Goal: Register for event/course

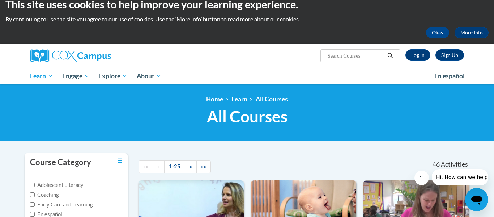
scroll to position [7, 0]
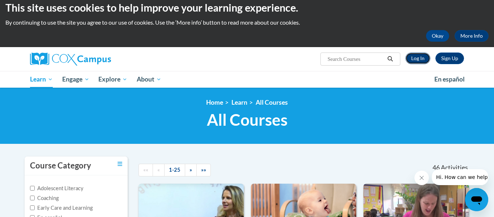
click at [416, 61] on link "Log In" at bounding box center [418, 58] width 25 height 12
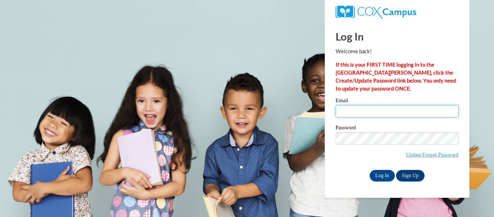
click at [377, 111] on input "Email" at bounding box center [397, 111] width 123 height 12
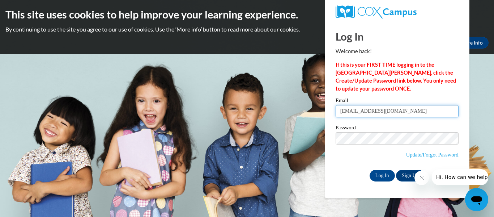
type input "[EMAIL_ADDRESS][DOMAIN_NAME]"
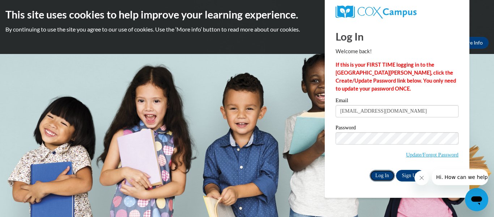
click at [379, 177] on input "Log In" at bounding box center [382, 176] width 25 height 12
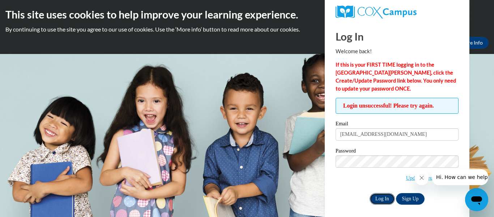
click at [384, 199] on input "Log In" at bounding box center [382, 199] width 25 height 12
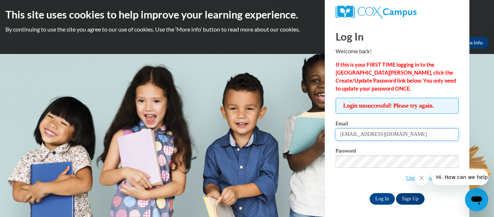
click at [388, 135] on input "[EMAIL_ADDRESS][DOMAIN_NAME]" at bounding box center [397, 134] width 123 height 12
type input "[EMAIL_ADDRESS][DOMAIN_NAME]"
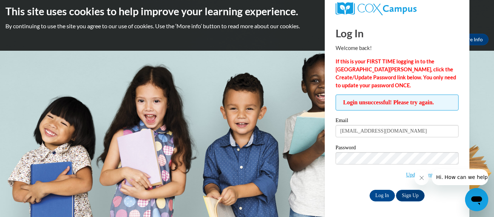
drag, startPoint x: 467, startPoint y: 180, endPoint x: 464, endPoint y: 201, distance: 21.6
click html "Hi. How can we help?"
click at [403, 180] on span "Update/Forgot Password" at bounding box center [397, 167] width 123 height 30
click at [475, 200] on icon "Open messaging window" at bounding box center [476, 200] width 11 height 9
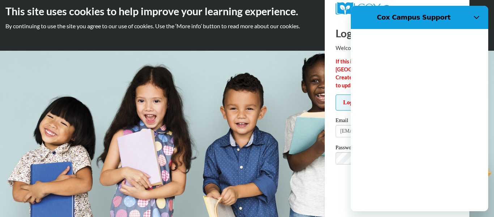
scroll to position [0, 0]
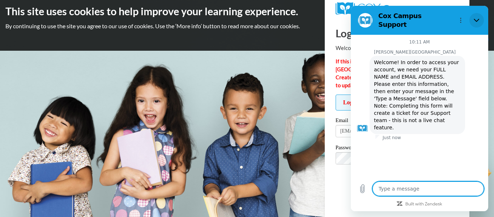
click at [477, 17] on icon "Close" at bounding box center [477, 20] width 6 height 6
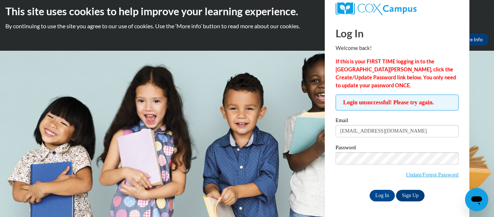
type textarea "x"
click at [434, 174] on link "Update/Forgot Password" at bounding box center [432, 174] width 52 height 6
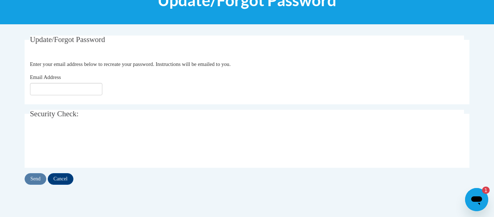
scroll to position [111, 0]
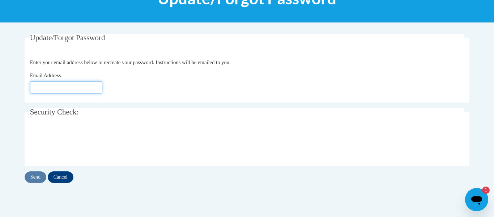
click at [79, 87] on input "Email Address" at bounding box center [66, 87] width 72 height 12
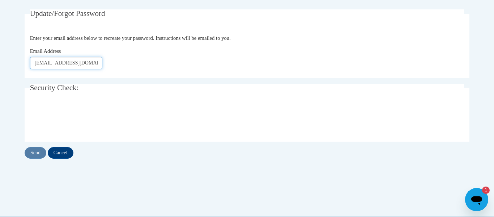
scroll to position [139, 0]
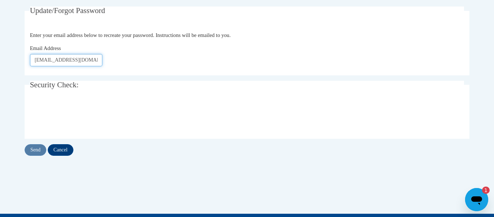
type input "[EMAIL_ADDRESS][DOMAIN_NAME]"
click at [36, 152] on input "Send" at bounding box center [36, 150] width 22 height 12
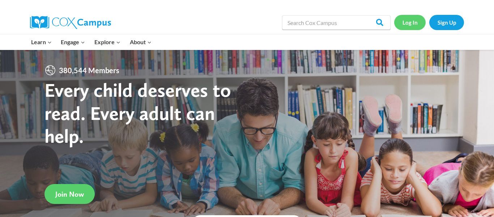
click at [412, 22] on link "Log In" at bounding box center [409, 22] width 31 height 15
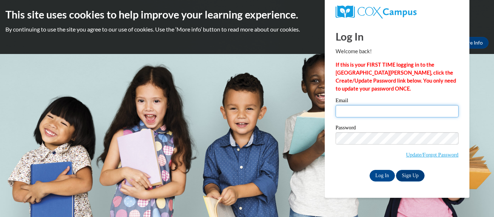
click at [350, 107] on input "Email" at bounding box center [397, 111] width 123 height 12
type input "[EMAIL_ADDRESS][DOMAIN_NAME]"
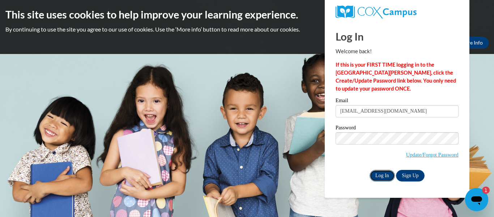
click at [380, 174] on input "Log In" at bounding box center [382, 176] width 25 height 12
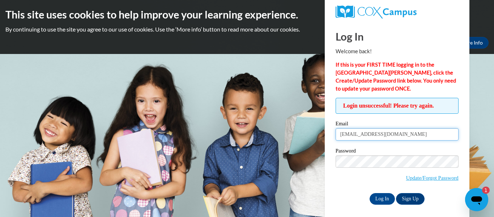
click at [372, 137] on input "[EMAIL_ADDRESS][DOMAIN_NAME]" at bounding box center [397, 134] width 123 height 12
type input "[EMAIL_ADDRESS][DOMAIN_NAME]"
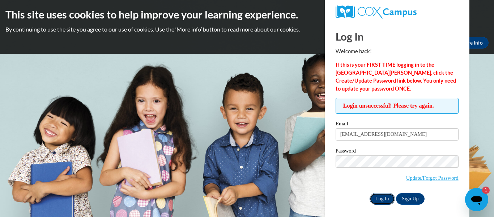
click at [387, 199] on input "Log In" at bounding box center [382, 199] width 25 height 12
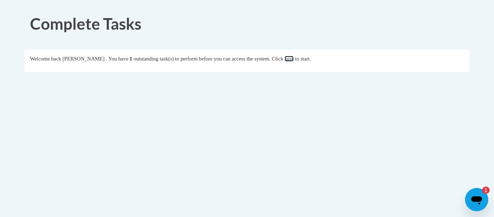
click at [294, 61] on link "here" at bounding box center [289, 59] width 9 height 6
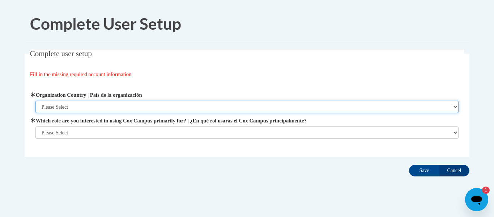
click at [158, 103] on select "Please Select [GEOGRAPHIC_DATA] | [GEOGRAPHIC_DATA] Outside of [GEOGRAPHIC_DATA…" at bounding box center [247, 107] width 424 height 12
select select "ad49bcad-a171-4b2e-b99c-48b446064914"
click at [35, 101] on select "Please Select [GEOGRAPHIC_DATA] | [GEOGRAPHIC_DATA] Outside of [GEOGRAPHIC_DATA…" at bounding box center [247, 107] width 424 height 12
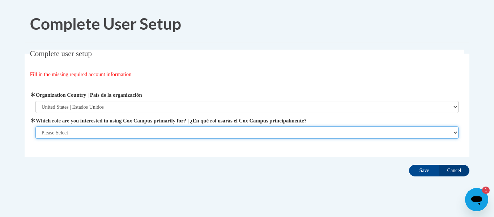
click at [145, 134] on select "Please Select College/University | Colegio/Universidad Community/Nonprofit Part…" at bounding box center [247, 132] width 424 height 12
select select "fbf2d438-af2f-41f8-98f1-81c410e29de3"
click at [35, 126] on select "Please Select College/University | Colegio/Universidad Community/Nonprofit Part…" at bounding box center [247, 132] width 424 height 12
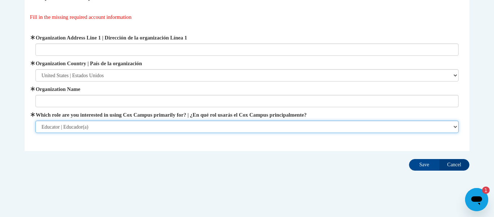
scroll to position [59, 0]
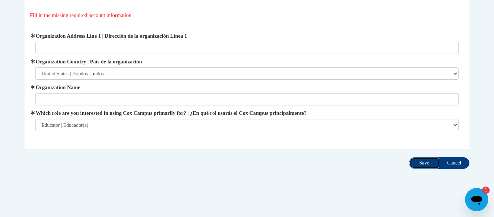
click at [422, 162] on input "Save" at bounding box center [424, 163] width 30 height 12
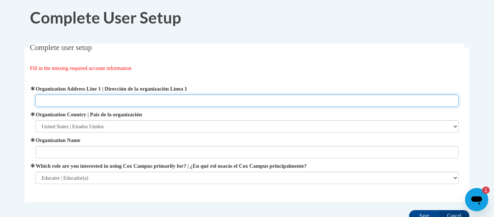
scroll to position [3, 0]
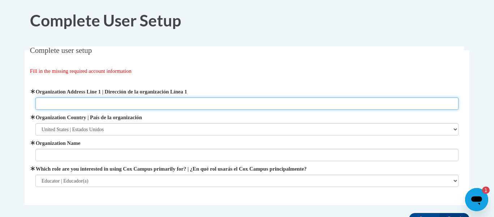
click at [119, 101] on input "Organization Address Line 1 | Dirección de la organización Línea 1" at bounding box center [247, 103] width 424 height 12
type input "1120 Buckeye Drive"
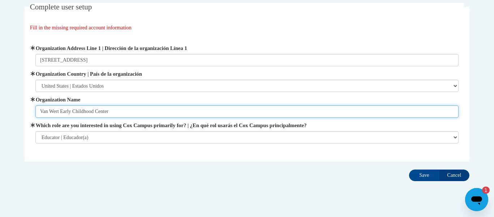
scroll to position [47, 0]
type input "Van Wert Early Childhood Center"
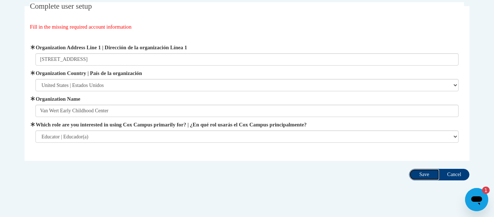
click at [420, 173] on input "Save" at bounding box center [424, 175] width 30 height 12
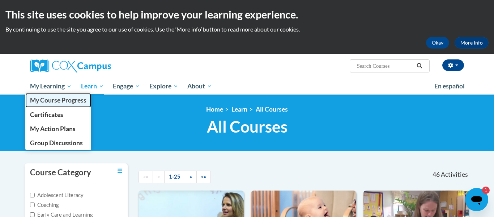
click at [65, 103] on span "My Course Progress" at bounding box center [58, 100] width 56 height 8
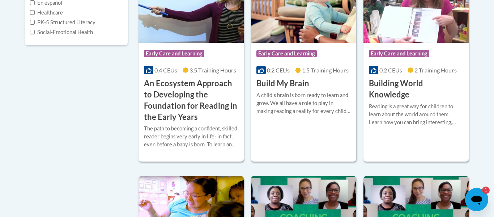
scroll to position [221, 0]
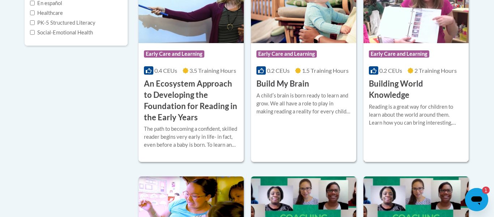
click at [401, 86] on h3 "Building World Knowledge" at bounding box center [416, 89] width 94 height 22
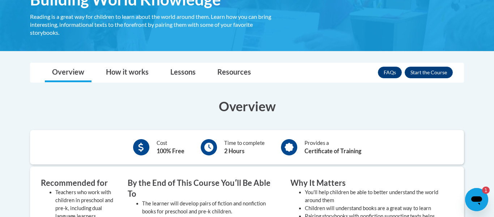
scroll to position [120, 0]
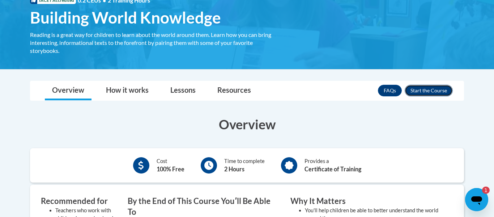
click at [431, 89] on button "Enroll" at bounding box center [429, 91] width 48 height 12
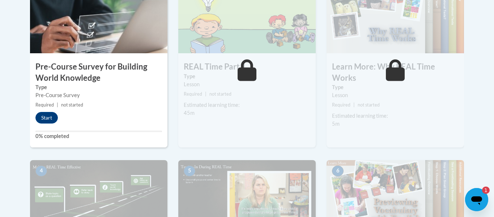
scroll to position [263, 0]
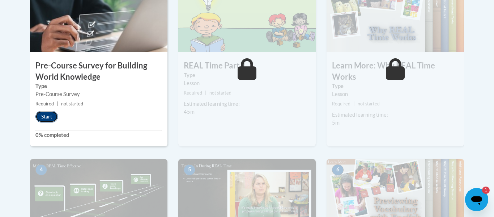
click at [49, 117] on button "Start" at bounding box center [46, 117] width 22 height 12
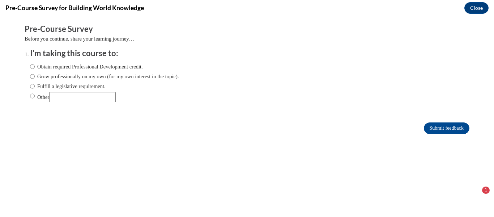
scroll to position [0, 0]
click at [35, 69] on label "Obtain required Professional Development credit." at bounding box center [86, 67] width 113 height 8
click at [35, 69] on input "Obtain required Professional Development credit." at bounding box center [32, 67] width 5 height 8
radio input "true"
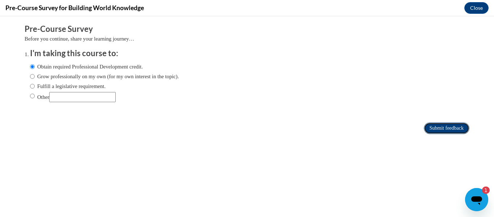
click at [438, 129] on input "Submit feedback" at bounding box center [447, 128] width 46 height 12
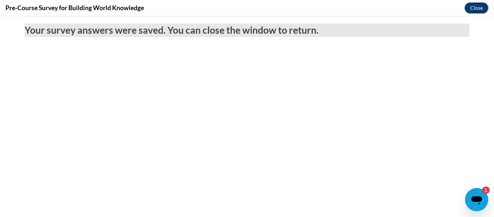
click at [475, 9] on button "Close" at bounding box center [477, 8] width 24 height 12
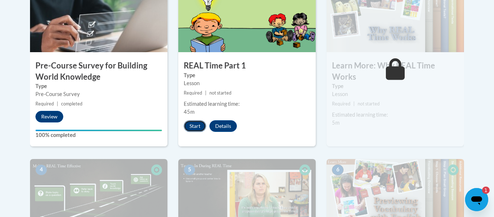
click at [196, 125] on button "Start" at bounding box center [195, 126] width 22 height 12
